Goal: Information Seeking & Learning: Learn about a topic

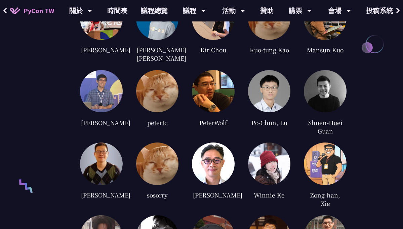
scroll to position [1423, 0]
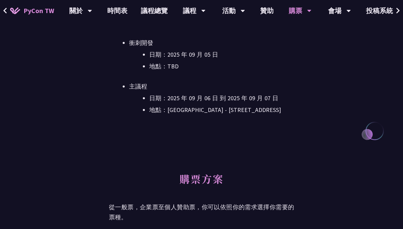
scroll to position [248, 0]
drag, startPoint x: 210, startPoint y: 109, endPoint x: 277, endPoint y: 109, distance: 67.1
click at [277, 109] on li "地點：台北文創 6 樓 - ​台北市信義區菸廠路 88 號 6 樓" at bounding box center [221, 110] width 145 height 10
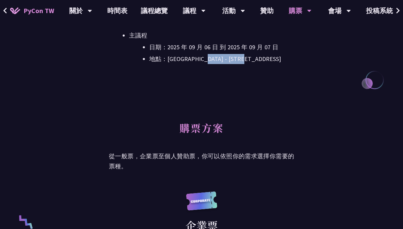
scroll to position [173, 0]
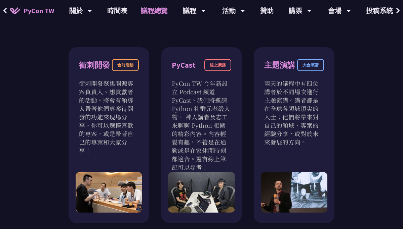
scroll to position [247, 0]
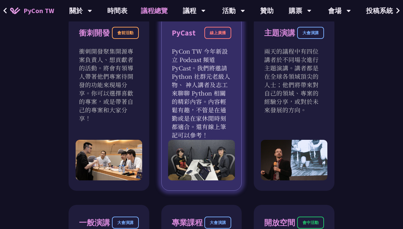
click at [203, 83] on p "PyCon TW 今年新設立 Podcast 頻道 PyCast。我們將邀請 Python 社群元老級人物、 神人講者及志工來聊聊 Python 相關的精彩內…" at bounding box center [202, 93] width 60 height 92
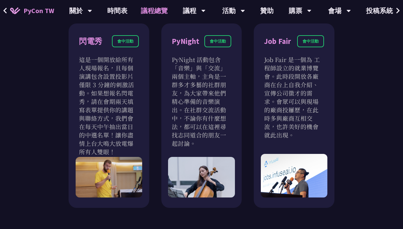
scroll to position [550, 0]
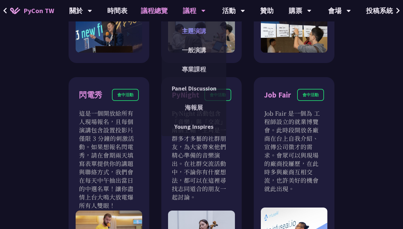
click at [193, 28] on link "主題演講" at bounding box center [193, 31] width 64 height 16
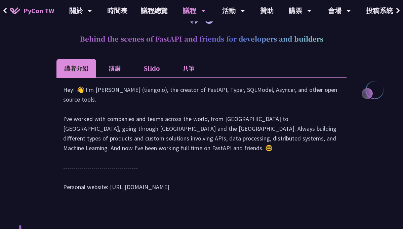
scroll to position [292, 0]
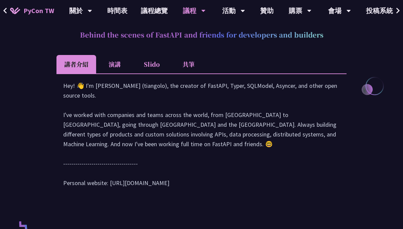
click at [108, 63] on li "演講" at bounding box center [114, 64] width 37 height 18
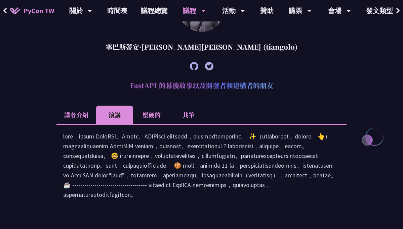
scroll to position [322, 0]
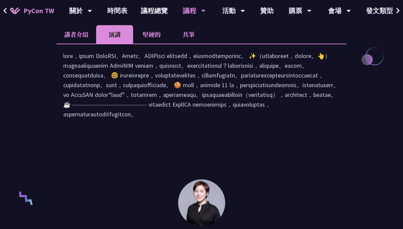
click at [74, 41] on li "講者介紹" at bounding box center [76, 34] width 40 height 18
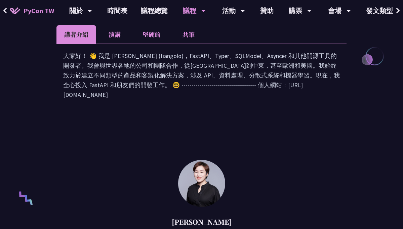
click at [151, 36] on font "堅硬的" at bounding box center [151, 34] width 18 height 9
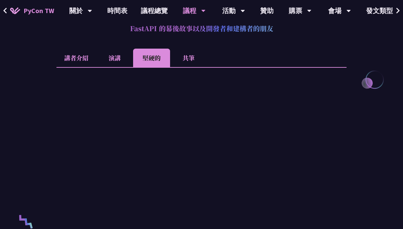
scroll to position [320, 0]
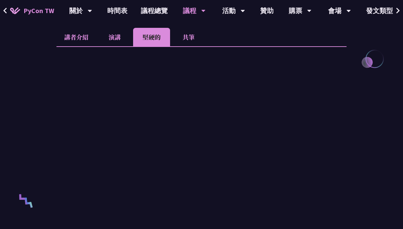
click at [195, 37] on li "共筆" at bounding box center [188, 37] width 37 height 18
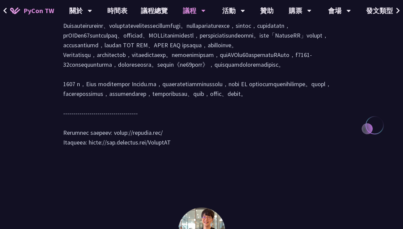
scroll to position [860, 0]
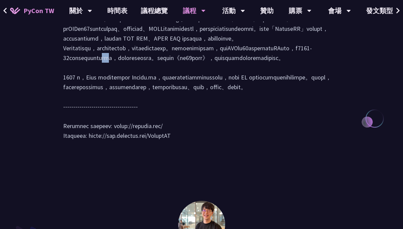
drag, startPoint x: 193, startPoint y: 108, endPoint x: 201, endPoint y: 108, distance: 8.7
click at [201, 108] on div at bounding box center [201, 66] width 276 height 163
click at [266, 123] on div at bounding box center [201, 66] width 276 height 163
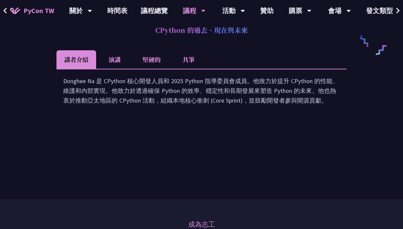
scroll to position [1169, 0]
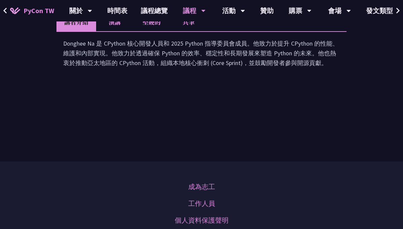
click at [123, 31] on li "演講" at bounding box center [114, 22] width 37 height 18
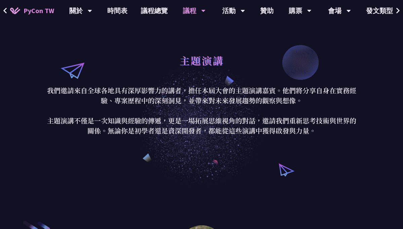
scroll to position [0, 0]
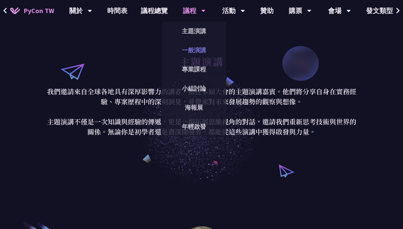
click at [204, 50] on link "一般演講" at bounding box center [193, 50] width 64 height 16
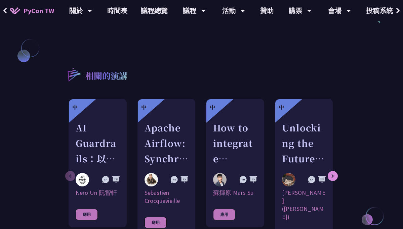
scroll to position [573, 0]
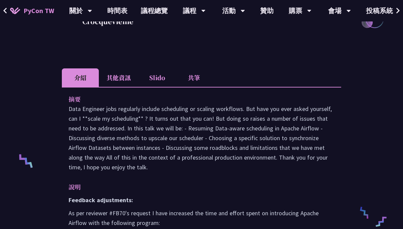
scroll to position [187, 0]
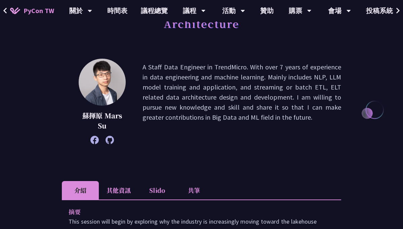
scroll to position [161, 0]
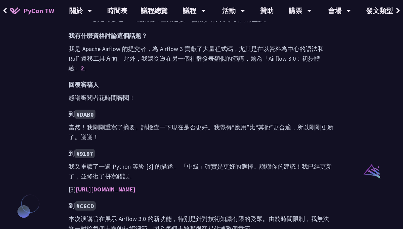
scroll to position [419, 0]
click at [150, 163] on font "我又重讀了一遍 Python 等級 [3] 的描述。 「中級」確實是更好的選擇。謝謝你的建議！我已經更新了，並修復了拼寫錯誤。" at bounding box center [199, 171] width 263 height 17
click at [356, 87] on div "解鎖資料管道的未來 - Apache Airflow 3 李唯(Wei Lee) 李偉是一位開源倫理學家。他目前是 PyCon 台灣🇹🇼 的志願者，並擔任 c…" at bounding box center [201, 74] width 403 height 987
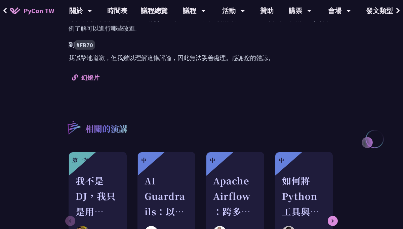
scroll to position [693, 0]
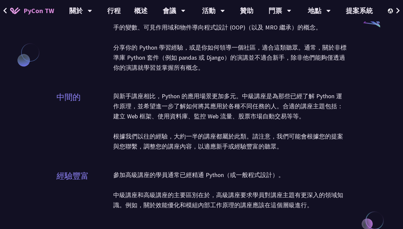
scroll to position [570, 0]
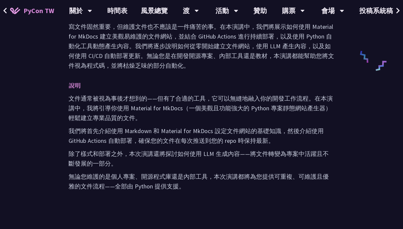
scroll to position [367, 0]
